Goal: Find specific page/section: Find specific page/section

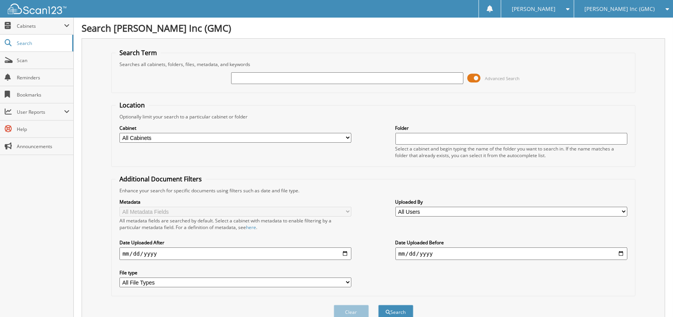
click at [624, 23] on h1 "Search Pitre Inc (GMC)" at bounding box center [374, 27] width 584 height 13
click at [613, 11] on span "[PERSON_NAME] Inc (GMC)" at bounding box center [620, 9] width 70 height 5
click at [619, 27] on link "[PERSON_NAME] Imports LLC" at bounding box center [623, 25] width 99 height 14
click at [369, 82] on input "text" at bounding box center [347, 78] width 232 height 12
type input "BELL"
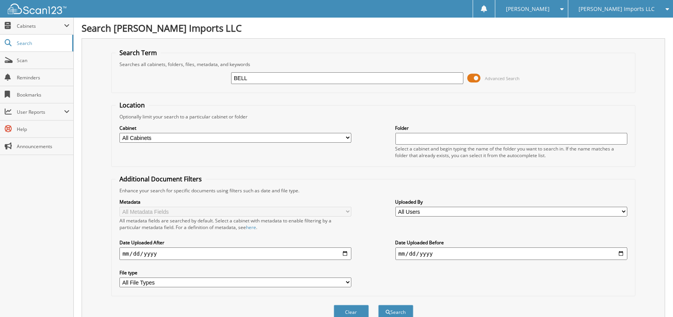
click at [378, 305] on button "Search" at bounding box center [395, 312] width 35 height 14
drag, startPoint x: 251, startPoint y: 76, endPoint x: 100, endPoint y: 75, distance: 150.7
click at [101, 76] on div "Search Term Searches all cabinets, folders, files, metadata, and keywords BELL …" at bounding box center [374, 184] width 584 height 292
type input "B"
type input "568577"
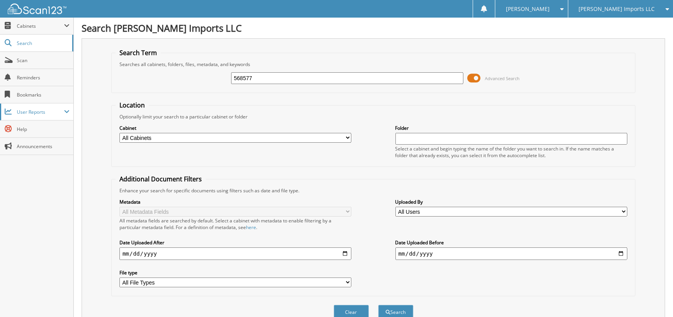
click at [378, 305] on button "Search" at bounding box center [395, 312] width 35 height 14
drag, startPoint x: 285, startPoint y: 78, endPoint x: 5, endPoint y: 89, distance: 280.2
click at [5, 89] on body "Dona M. Settings Logout Pitre Imports LLC Pitre Inc (GMC) Close Cabinets Search…" at bounding box center [336, 191] width 673 height 382
type input "K89158"
click at [378, 305] on button "Search" at bounding box center [395, 312] width 35 height 14
